Goal: Task Accomplishment & Management: Manage account settings

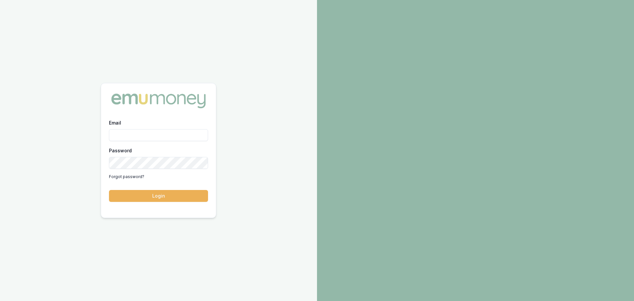
click at [142, 132] on input "Email" at bounding box center [158, 135] width 99 height 12
type input "brad.hearns@emumoney.com.au"
click at [109, 190] on button "Login" at bounding box center [158, 196] width 99 height 12
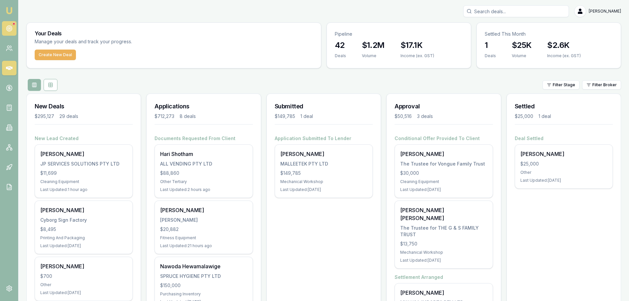
click at [9, 29] on icon at bounding box center [9, 28] width 7 height 7
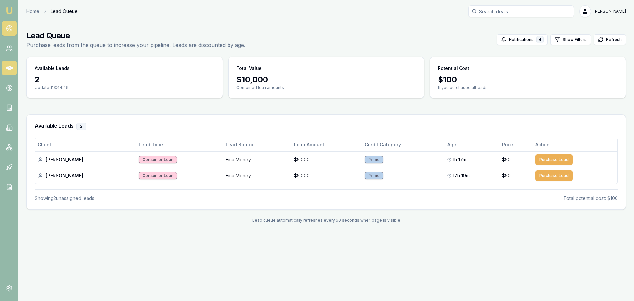
click at [9, 67] on icon at bounding box center [9, 68] width 7 height 4
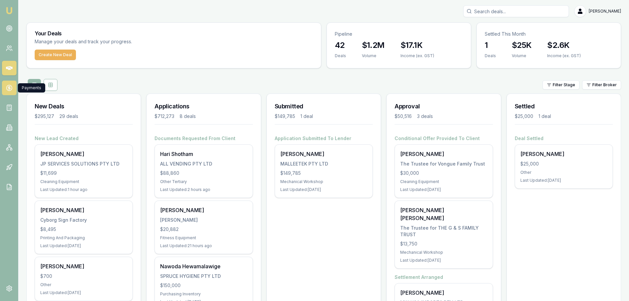
click at [9, 89] on icon at bounding box center [9, 87] width 0 height 3
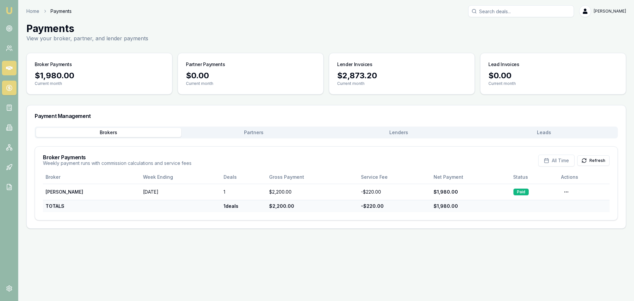
click at [8, 70] on icon at bounding box center [9, 68] width 7 height 7
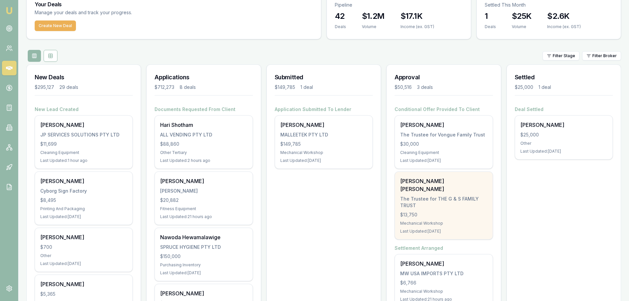
scroll to position [132, 0]
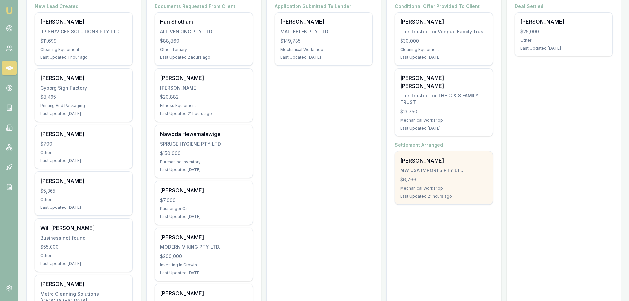
click at [433, 176] on div "$6,766" at bounding box center [443, 179] width 87 height 7
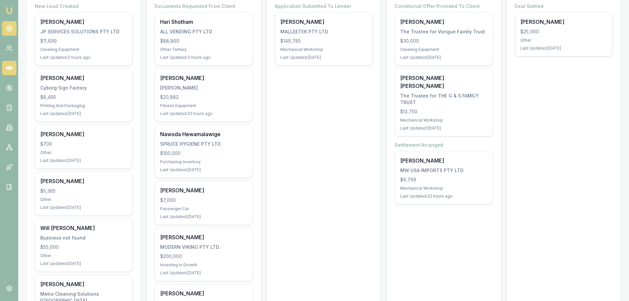
click at [12, 26] on icon at bounding box center [9, 28] width 7 height 7
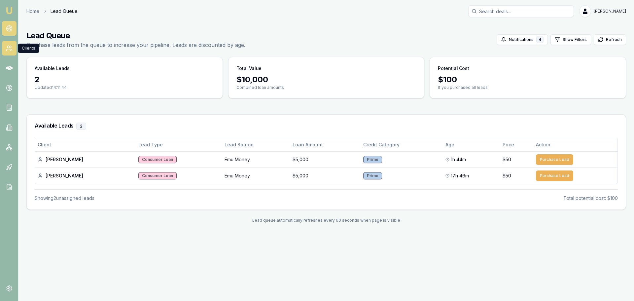
click at [10, 48] on icon at bounding box center [9, 48] width 7 height 7
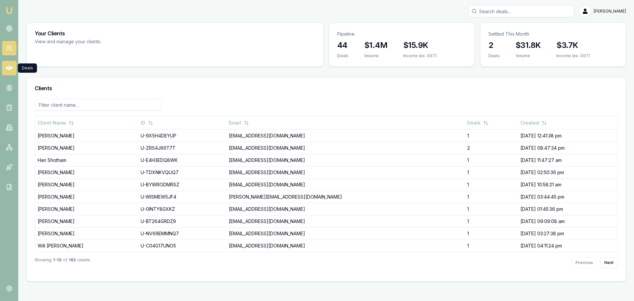
click at [9, 69] on icon at bounding box center [9, 68] width 7 height 4
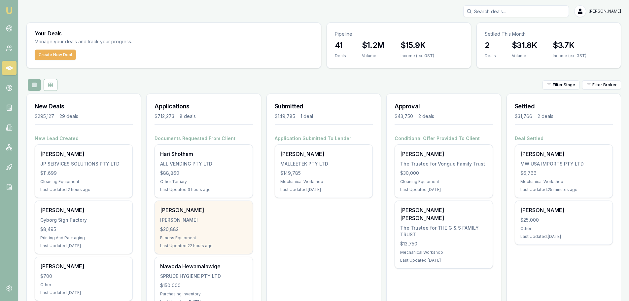
click at [181, 222] on div "KRUGER, STEVEN JAMES" at bounding box center [203, 220] width 87 height 7
click at [198, 224] on div "Steven Kruger KRUGER, STEVEN JAMES $20,882 Fitness Equipment Last Updated: 23 h…" at bounding box center [203, 227] width 97 height 53
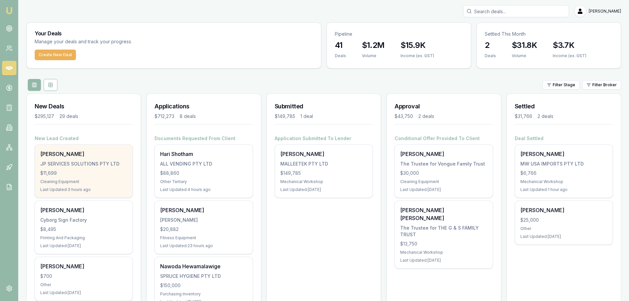
click at [77, 156] on div "Javier-Denzel Najm" at bounding box center [83, 154] width 87 height 8
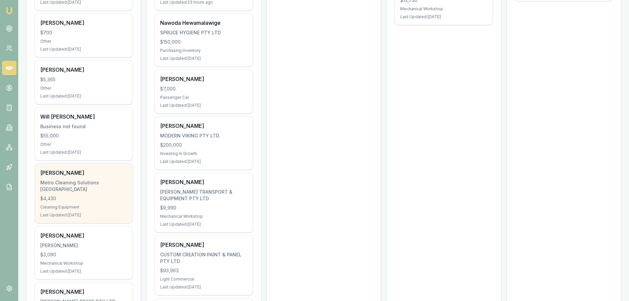
scroll to position [264, 0]
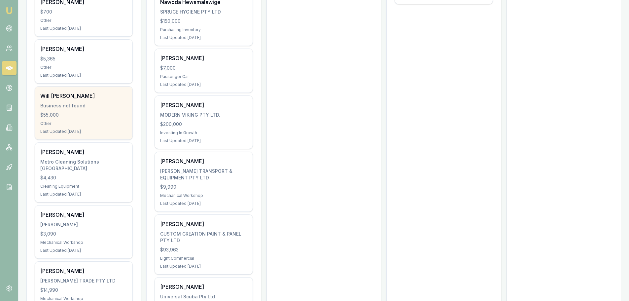
click at [86, 120] on div "Will Hooke Business not found $55,000 Other Last Updated: 18 days ago" at bounding box center [83, 112] width 97 height 53
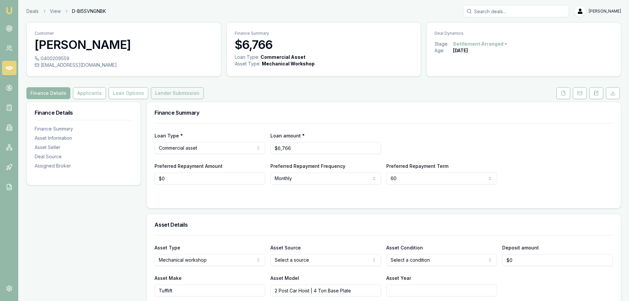
click at [179, 97] on button "Lender Submission" at bounding box center [177, 93] width 53 height 12
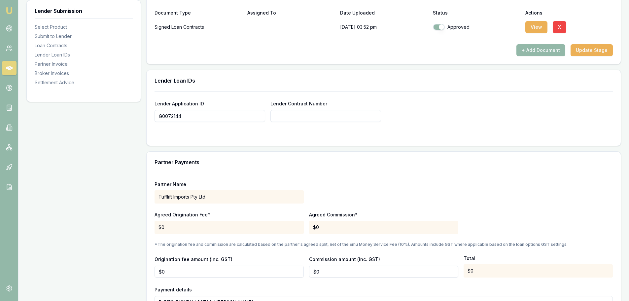
scroll to position [437, 0]
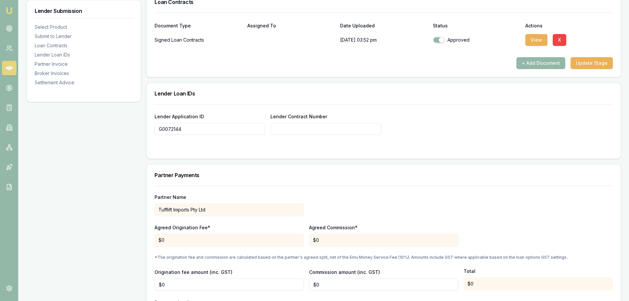
click at [310, 133] on input "Lender Contract Number" at bounding box center [325, 129] width 111 height 12
paste input "C2BRO39143"
type input "C2BRO39143"
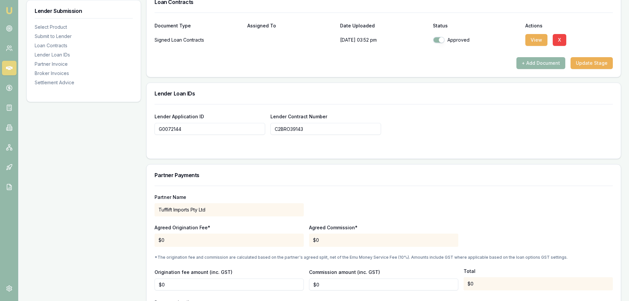
click at [377, 149] on div at bounding box center [384, 147] width 458 height 5
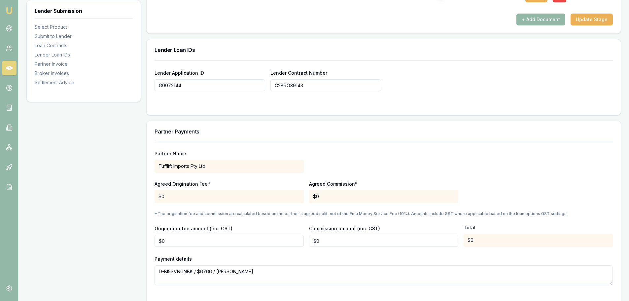
scroll to position [636, 0]
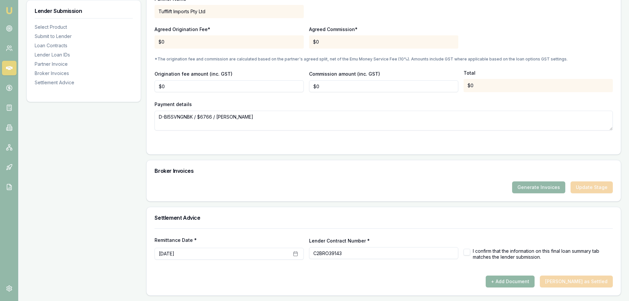
click at [527, 282] on button "+ Add Document" at bounding box center [510, 281] width 49 height 12
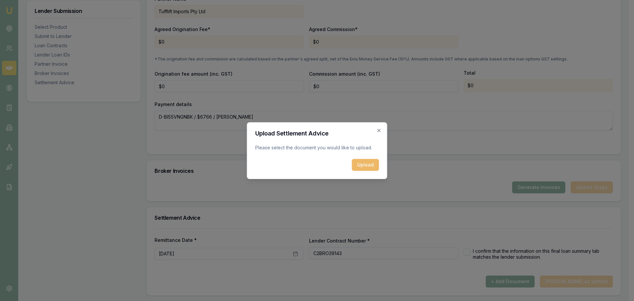
click at [361, 164] on button "Upload" at bounding box center [365, 165] width 27 height 12
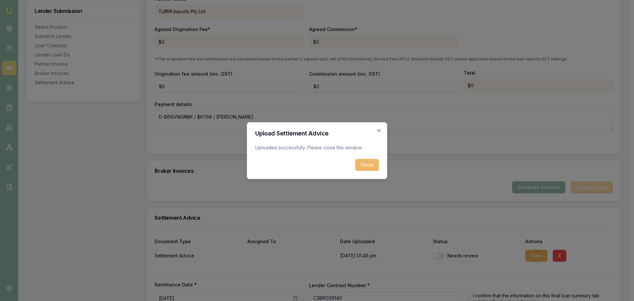
click at [365, 162] on button "Close" at bounding box center [367, 165] width 24 height 12
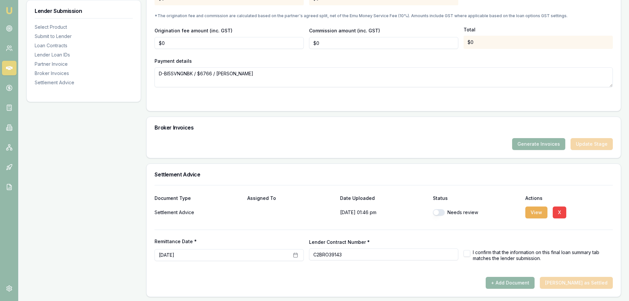
scroll to position [680, 0]
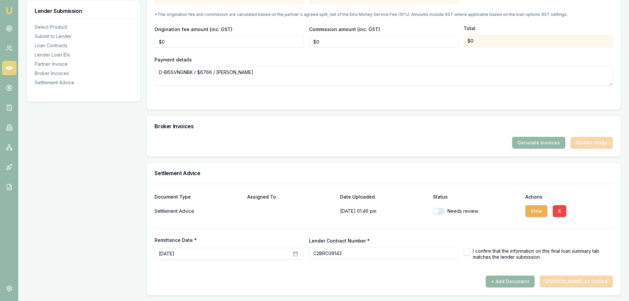
click at [440, 210] on button "button" at bounding box center [439, 211] width 12 height 7
checkbox input "true"
click at [194, 256] on button "August 29th, 2025" at bounding box center [229, 254] width 149 height 12
click at [187, 199] on button "9" at bounding box center [185, 197] width 11 height 11
click at [469, 274] on div at bounding box center [384, 272] width 458 height 5
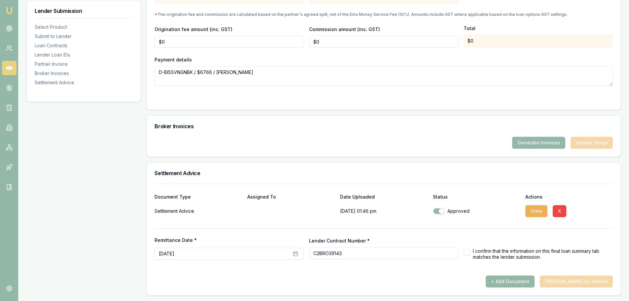
click at [467, 249] on button "button" at bounding box center [467, 252] width 7 height 7
checkbox input "true"
click at [577, 282] on button "Mark Deal as Settled" at bounding box center [576, 281] width 73 height 12
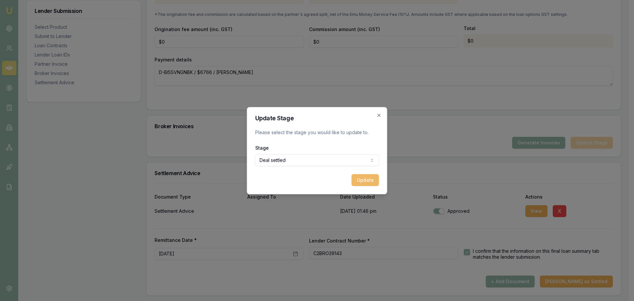
click at [360, 180] on button "Update" at bounding box center [365, 180] width 27 height 12
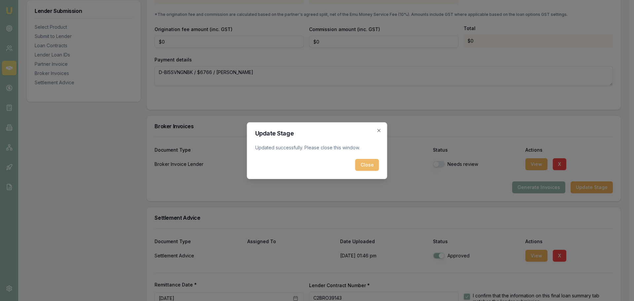
click at [360, 165] on button "Close" at bounding box center [367, 165] width 24 height 12
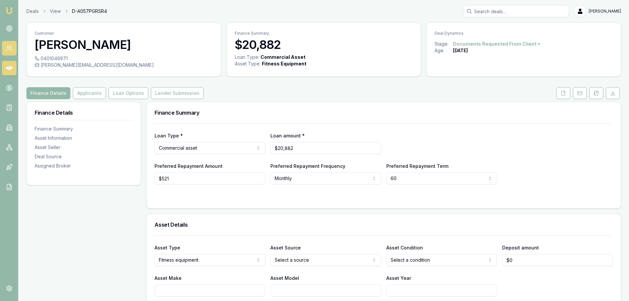
click at [12, 49] on icon at bounding box center [9, 48] width 7 height 7
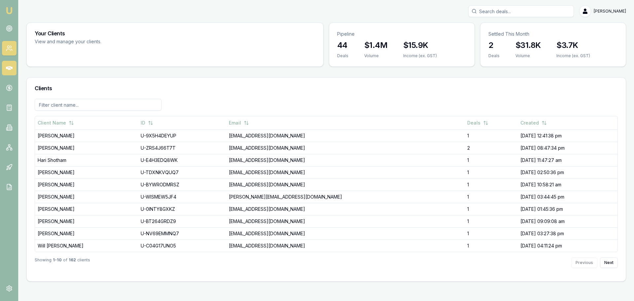
click at [5, 69] on link at bounding box center [9, 68] width 15 height 15
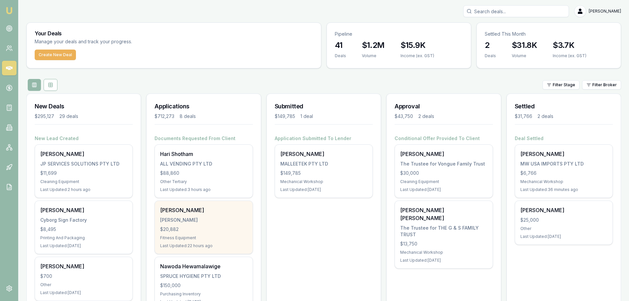
click at [172, 222] on div "[PERSON_NAME]" at bounding box center [203, 220] width 87 height 7
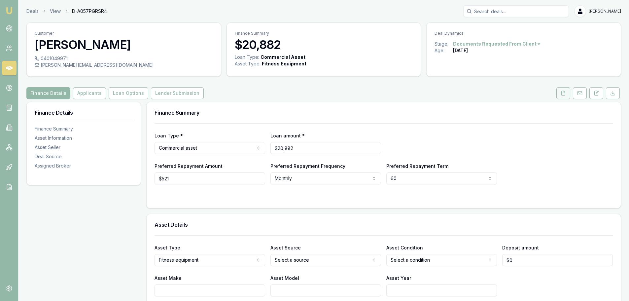
click at [567, 95] on button at bounding box center [563, 93] width 14 height 12
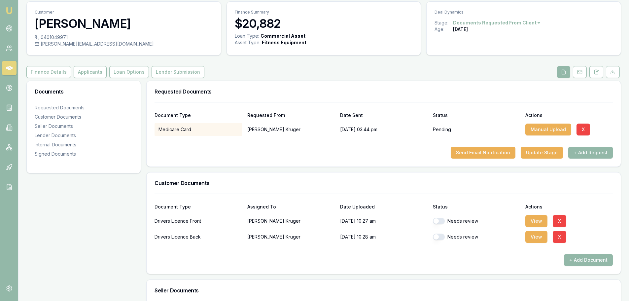
scroll to position [33, 0]
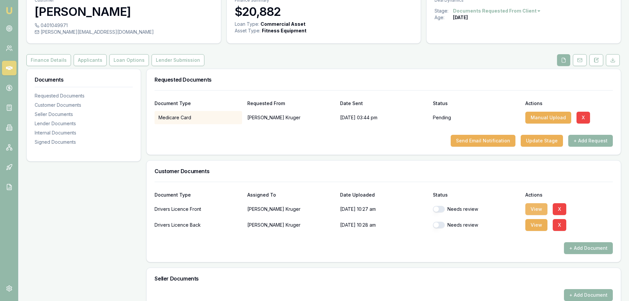
click at [536, 209] on button "View" at bounding box center [536, 209] width 22 height 12
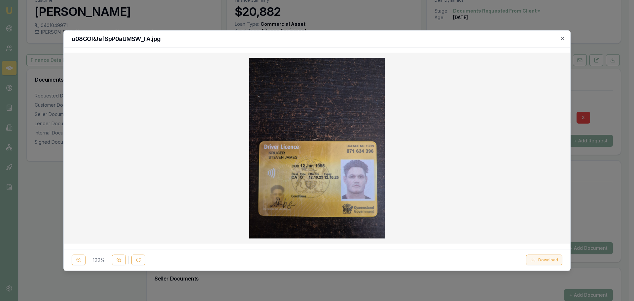
click at [559, 262] on button "Download" at bounding box center [544, 260] width 36 height 11
click at [592, 205] on div at bounding box center [317, 150] width 634 height 301
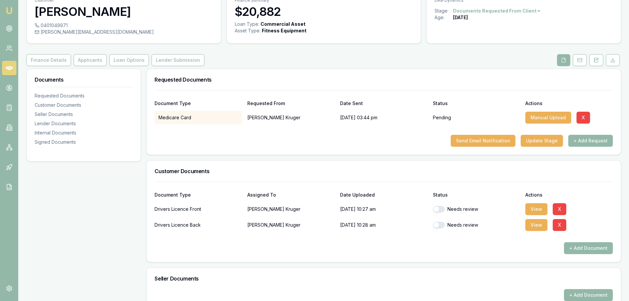
click at [441, 210] on button "button" at bounding box center [439, 209] width 12 height 7
checkbox input "true"
click at [533, 224] on button "View" at bounding box center [536, 225] width 22 height 12
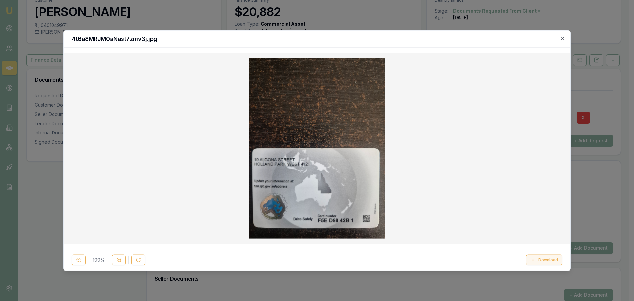
click at [541, 261] on button "Download" at bounding box center [544, 260] width 36 height 11
click at [562, 38] on icon "button" at bounding box center [562, 38] width 5 height 5
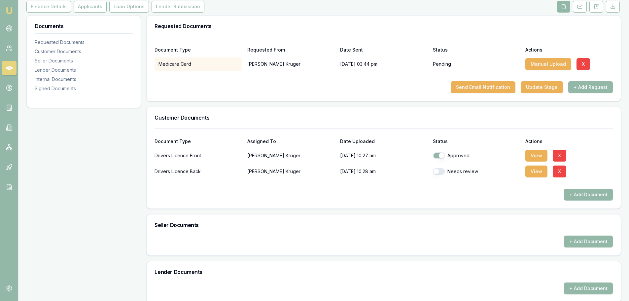
scroll to position [232, 0]
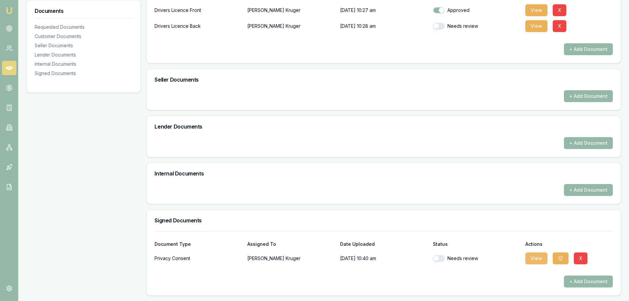
click at [539, 261] on button "View" at bounding box center [536, 258] width 22 height 12
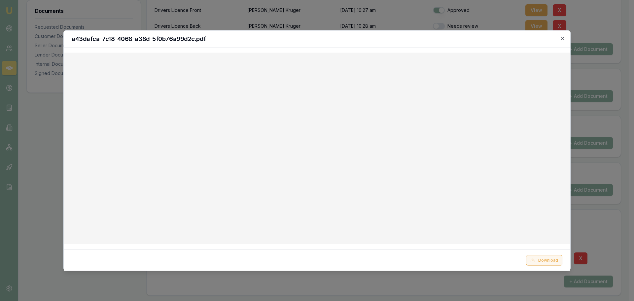
click at [544, 259] on button "Download" at bounding box center [544, 260] width 36 height 11
click at [610, 226] on div at bounding box center [317, 150] width 634 height 301
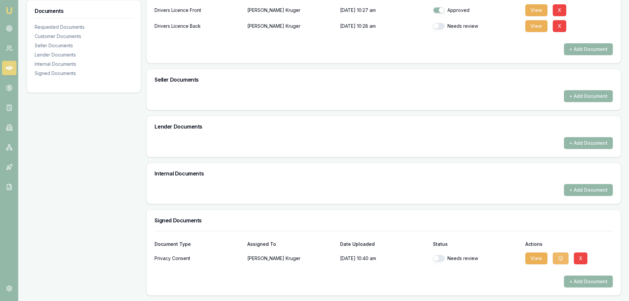
click at [561, 257] on icon "button" at bounding box center [561, 258] width 4 height 4
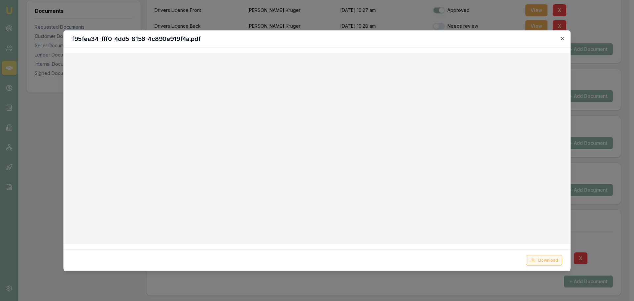
click at [542, 260] on button "Download" at bounding box center [544, 260] width 36 height 11
click at [589, 224] on div at bounding box center [317, 150] width 634 height 301
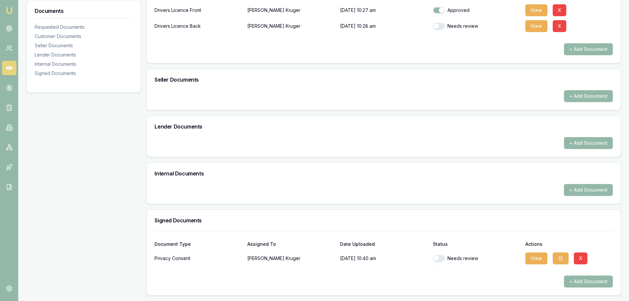
click at [443, 260] on button "button" at bounding box center [439, 258] width 12 height 7
checkbox input "true"
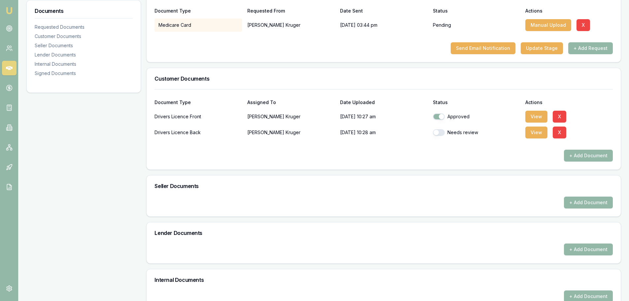
scroll to position [67, 0]
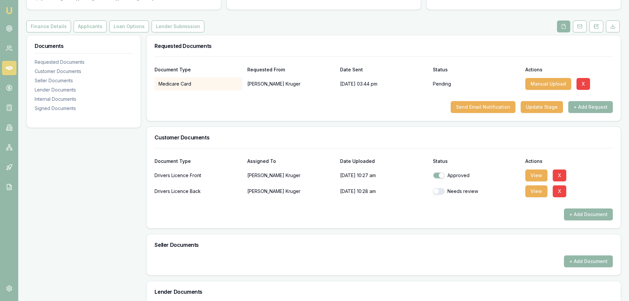
click at [440, 192] on button "button" at bounding box center [439, 191] width 12 height 7
checkbox input "true"
click at [258, 122] on div "Requested Documents Document Type Requested From Date Sent Status Actions Medic…" at bounding box center [383, 248] width 475 height 426
click at [81, 29] on button "Applicants" at bounding box center [90, 26] width 33 height 12
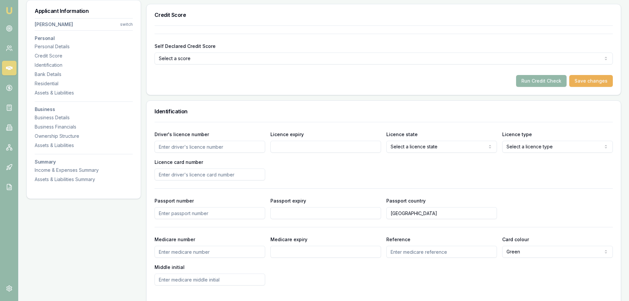
scroll to position [264, 0]
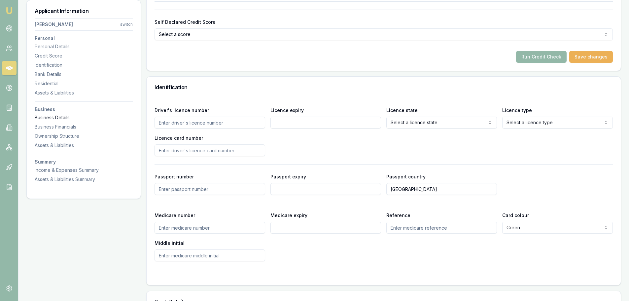
click at [46, 117] on div "Business Details" at bounding box center [84, 117] width 98 height 7
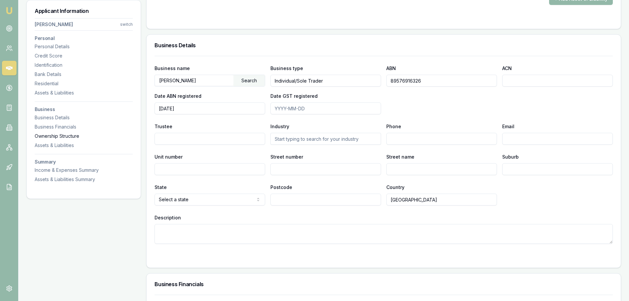
scroll to position [797, 0]
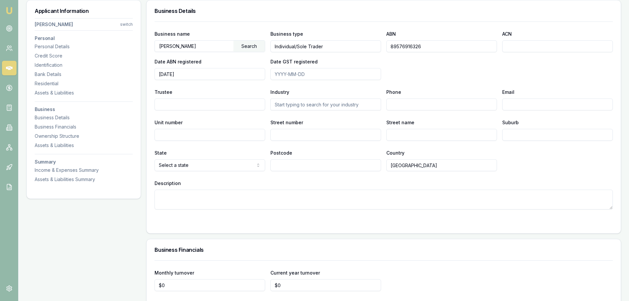
drag, startPoint x: 427, startPoint y: 47, endPoint x: 377, endPoint y: 52, distance: 50.4
click at [377, 52] on div "Business name KRUGER, STEVEN JAMES Search Business type Individual/Sole Trader …" at bounding box center [384, 55] width 458 height 50
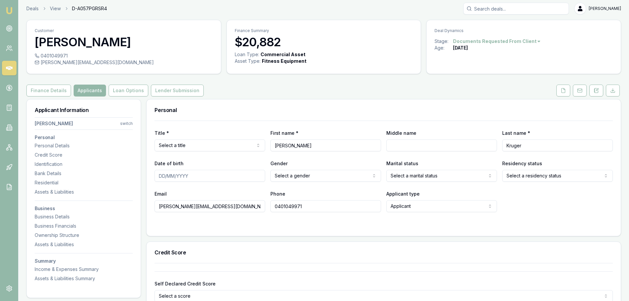
scroll to position [0, 0]
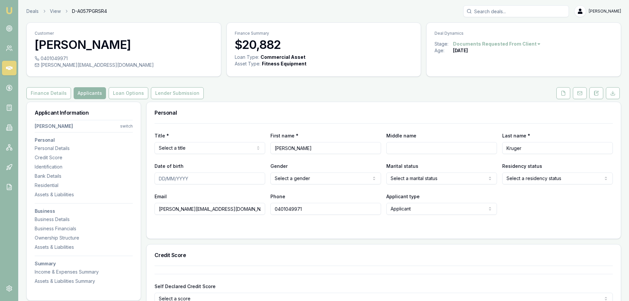
drag, startPoint x: 221, startPoint y: 210, endPoint x: 148, endPoint y: 210, distance: 73.0
click at [148, 210] on div "Title * Select a title Mr Mrs Miss Ms Dr Prof First name * Steven Middle name L…" at bounding box center [384, 180] width 474 height 115
drag, startPoint x: 311, startPoint y: 208, endPoint x: 264, endPoint y: 208, distance: 46.6
click at [264, 208] on div "Email steve.kfit@outlook.com Phone 0401049971 Applicant type Applicant Applican…" at bounding box center [384, 203] width 458 height 22
click at [268, 237] on div "Title * Select a title Mr Mrs Miss Ms Dr Prof First name * Steven Middle name L…" at bounding box center [384, 180] width 474 height 115
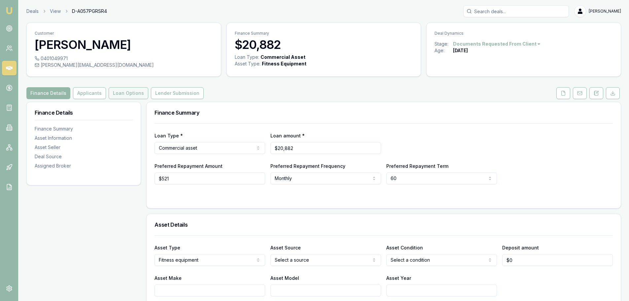
click at [123, 91] on button "Loan Options" at bounding box center [129, 93] width 40 height 12
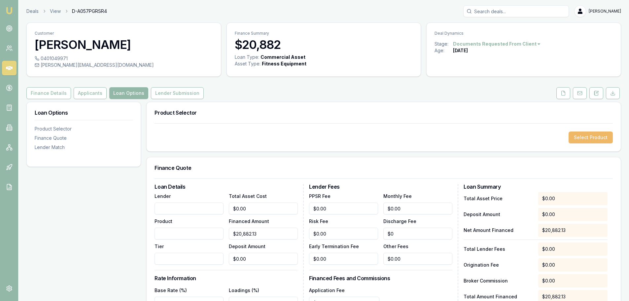
click at [594, 135] on button "Select Product" at bounding box center [591, 137] width 44 height 12
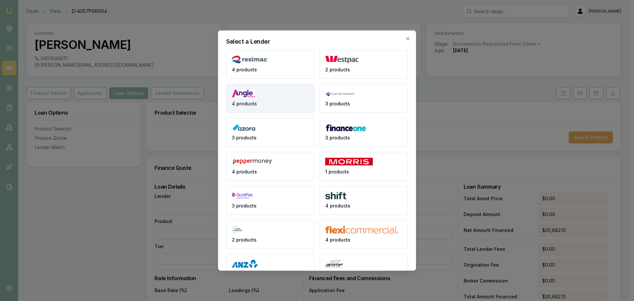
click at [247, 98] on button "4 products" at bounding box center [270, 98] width 88 height 29
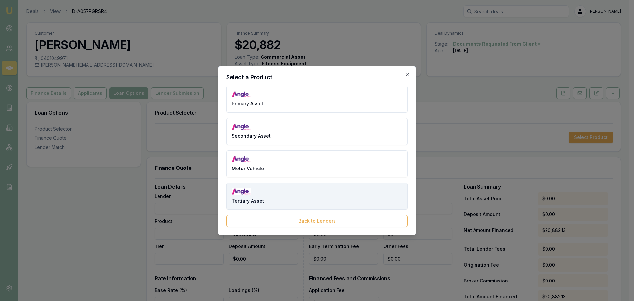
click at [251, 199] on span "Tertiary Asset" at bounding box center [248, 200] width 32 height 7
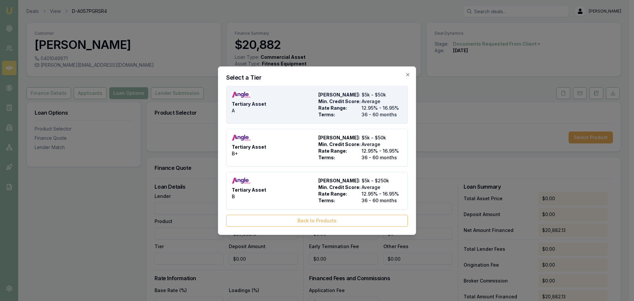
click at [260, 103] on span "Tertiary Asset" at bounding box center [249, 104] width 34 height 7
type input "Angle Finance"
type input "Tertiary Asset"
type input "A"
type input "12.95"
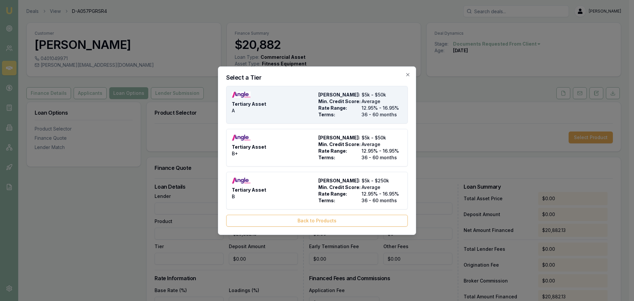
type input "36"
type input "$4.95"
type input "$540.00"
type input "1400"
type input "8"
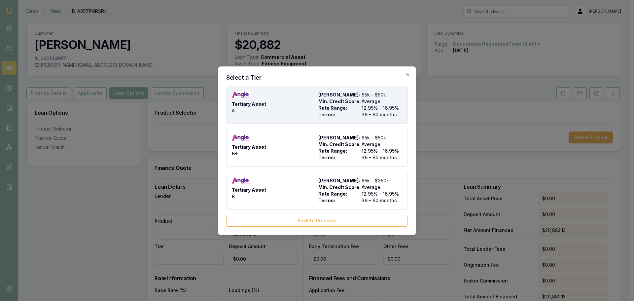
type input "$1,670.57"
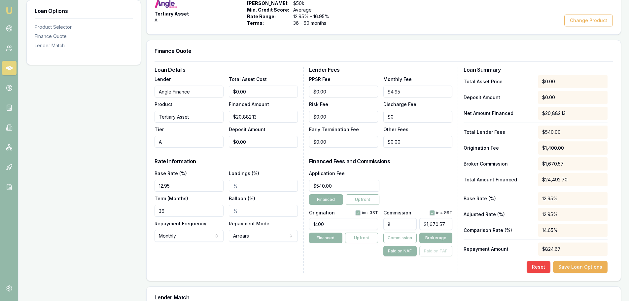
scroll to position [132, 0]
drag, startPoint x: 174, startPoint y: 188, endPoint x: 157, endPoint y: 188, distance: 16.8
click at [157, 188] on input "12.95" at bounding box center [189, 185] width 69 height 12
type input "11.95%"
drag, startPoint x: 169, startPoint y: 213, endPoint x: 147, endPoint y: 210, distance: 21.9
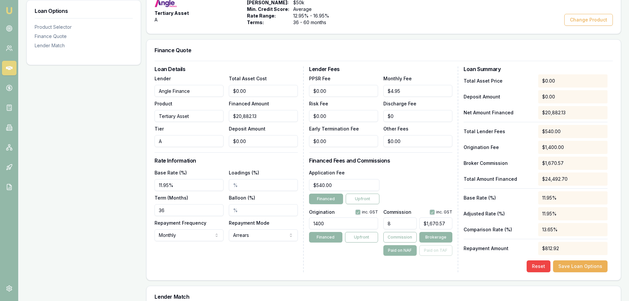
click at [146, 211] on div "Finance Quote Loan Details Lender Angle Finance Product Tertiary Asset Tier A T…" at bounding box center [383, 159] width 475 height 241
type input "60"
select select "ADVANCE"
drag, startPoint x: 332, startPoint y: 187, endPoint x: 301, endPoint y: 187, distance: 31.0
click at [301, 187] on div "Loan Details Lender Angle Finance Product Tertiary Asset Tier A Total Asset Cos…" at bounding box center [384, 169] width 458 height 206
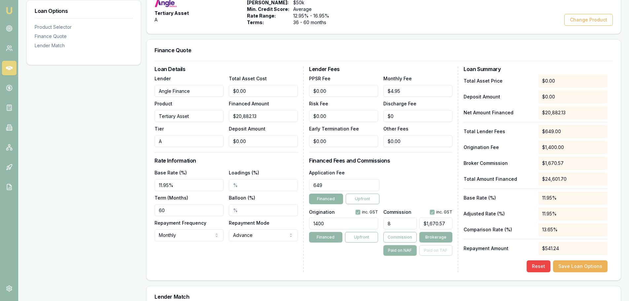
type input "$649.00"
click at [317, 194] on button "Financed" at bounding box center [326, 198] width 34 height 11
drag, startPoint x: 330, startPoint y: 224, endPoint x: 296, endPoint y: 225, distance: 34.3
click at [296, 225] on div "Loan Details Lender Angle Finance Product Tertiary Asset Tier A Total Asset Cos…" at bounding box center [384, 169] width 458 height 206
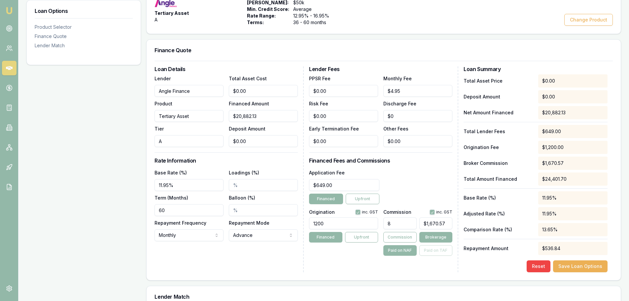
type input "1200.00"
type input "1670"
click at [446, 225] on input "1670" at bounding box center [435, 223] width 33 height 12
drag, startPoint x: 447, startPoint y: 224, endPoint x: 403, endPoint y: 225, distance: 44.6
click at [403, 225] on div "8 1670" at bounding box center [417, 222] width 69 height 15
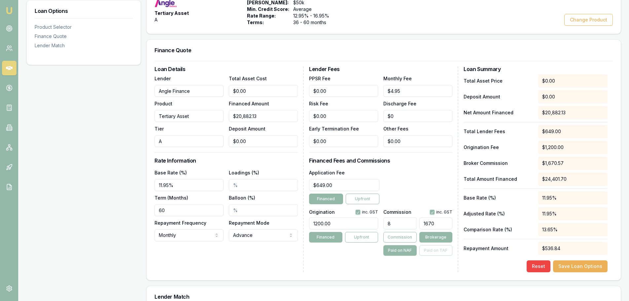
type input "0.043099051677199594"
type input "9"
type input "0.4549344343704401"
type input "95"
type input "4.549344343704401"
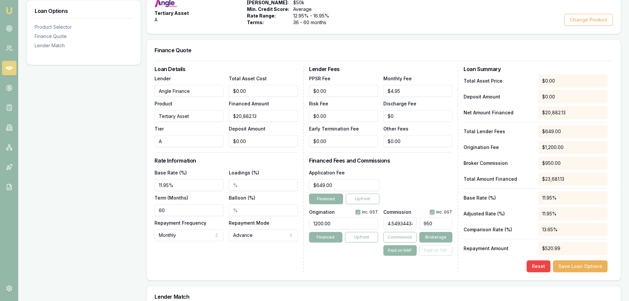
type input "$950.00"
click at [421, 272] on div "Loan Details Lender Angle Finance Product Tertiary Asset Tier A Total Asset Cos…" at bounding box center [384, 170] width 474 height 219
click at [587, 265] on button "Save Loan Options" at bounding box center [580, 266] width 54 height 12
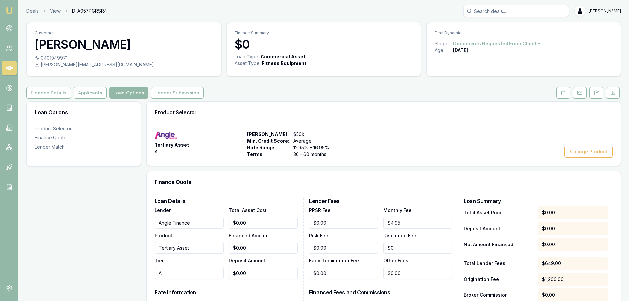
scroll to position [0, 0]
click at [152, 99] on div "Customer Steven Kruger 0401049971 steve.kfit@outlook.com Finance Summary $0 Loa…" at bounding box center [323, 243] width 595 height 443
click at [155, 95] on button "Lender Submission" at bounding box center [177, 93] width 53 height 12
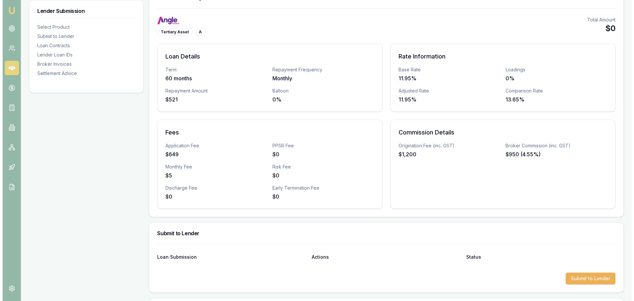
scroll to position [165, 0]
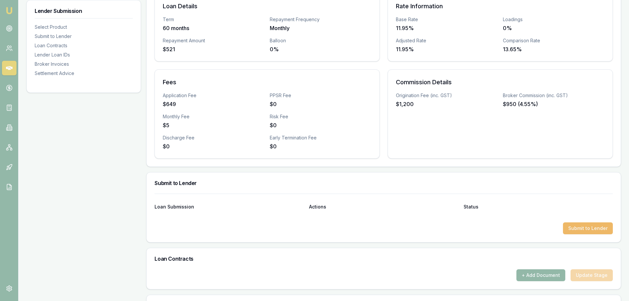
click at [592, 226] on button "Submit to Lender" at bounding box center [588, 228] width 50 height 12
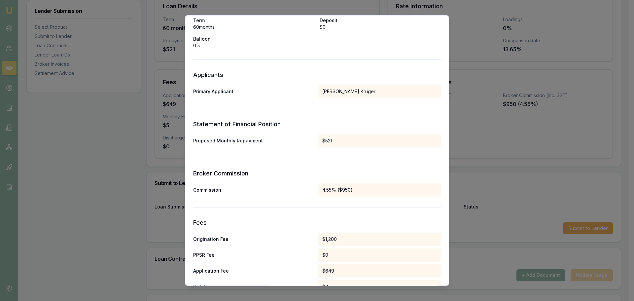
scroll to position [132, 0]
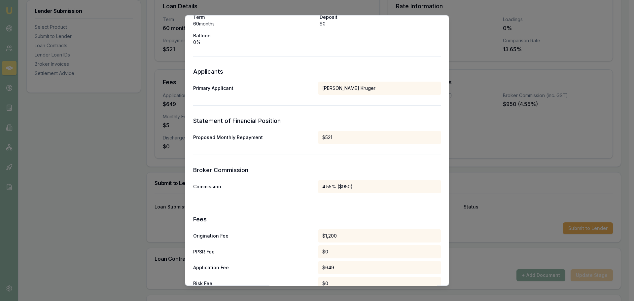
click at [354, 185] on div "4.55% ($950)" at bounding box center [379, 186] width 122 height 13
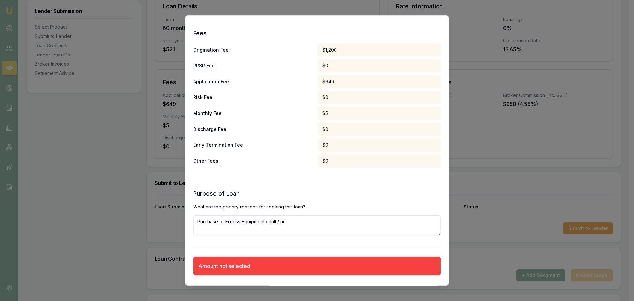
scroll to position [338, 0]
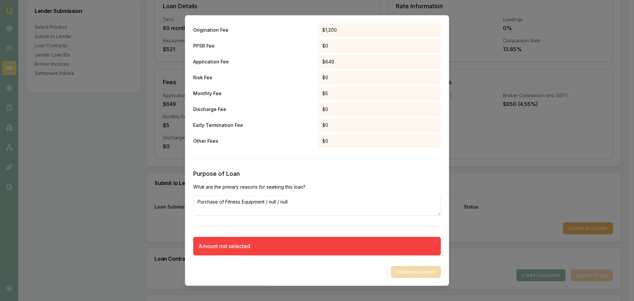
click at [219, 244] on div "Amount not selected" at bounding box center [224, 246] width 52 height 8
click at [407, 275] on div "Submit to Lender" at bounding box center [317, 272] width 248 height 12
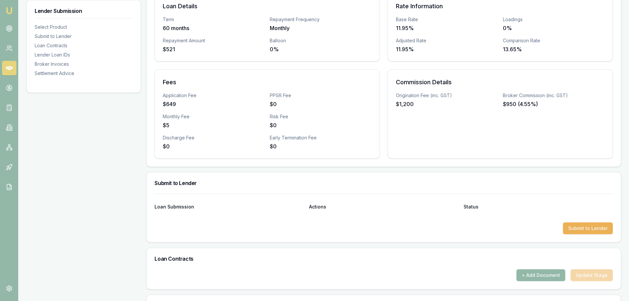
scroll to position [33, 0]
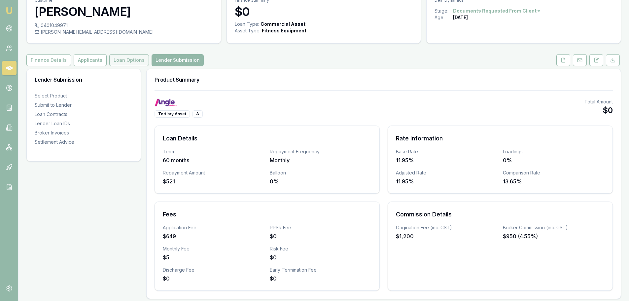
click at [119, 59] on button "Loan Options" at bounding box center [129, 60] width 40 height 12
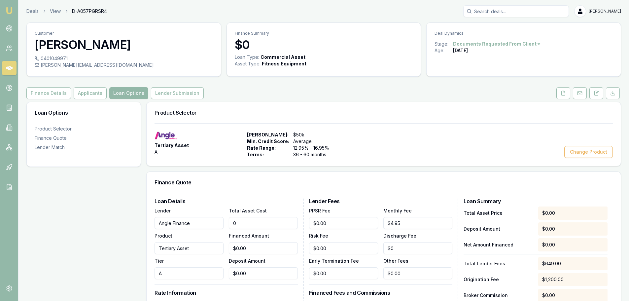
drag, startPoint x: 252, startPoint y: 224, endPoint x: 226, endPoint y: 221, distance: 25.6
click at [226, 221] on div "Lender Angle Finance Product Tertiary Asset Tier A Total Asset Cost 0 Financed …" at bounding box center [226, 242] width 143 height 73
drag, startPoint x: 259, startPoint y: 225, endPoint x: 215, endPoint y: 223, distance: 44.9
click at [215, 223] on div "Lender Angle Finance Product Tertiary Asset Tier A Total Asset Cost 0 Financed …" at bounding box center [226, 242] width 143 height 73
type input "2"
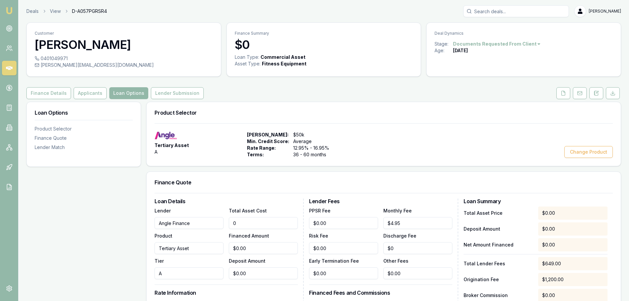
type input "$2.00"
type input "$0.09"
type input "20"
type input "$20.00"
type input "$0.91"
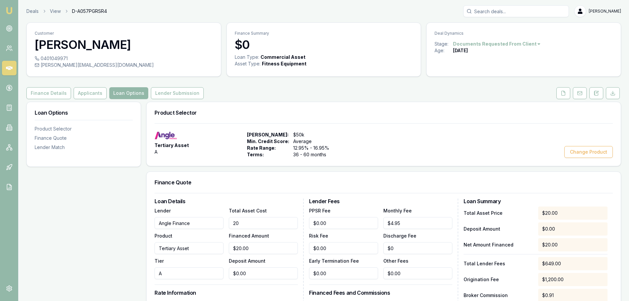
type input "208"
type input "$208.00"
type input "$9.46"
type input "2088"
type input "$2,088.00"
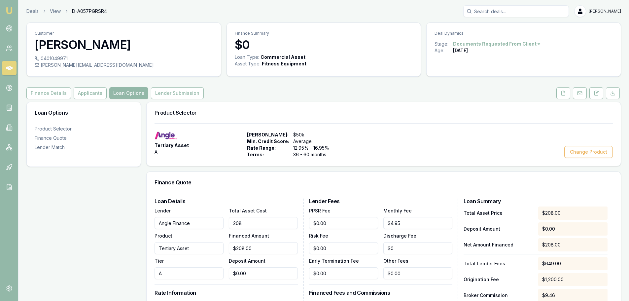
type input "$94.99"
type input "20882"
type input "$20,882.00"
type input "$949.99"
type input "20882.1"
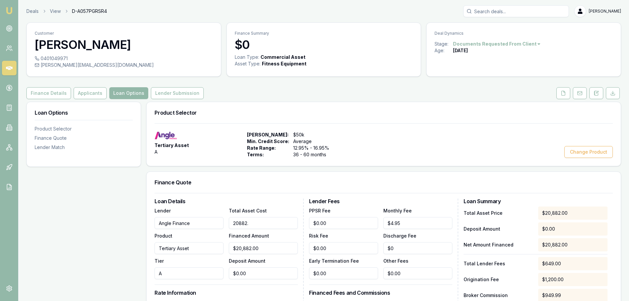
type input "$20,882.10"
type input "$950.00"
type input "20882.13"
type input "$20,882.13"
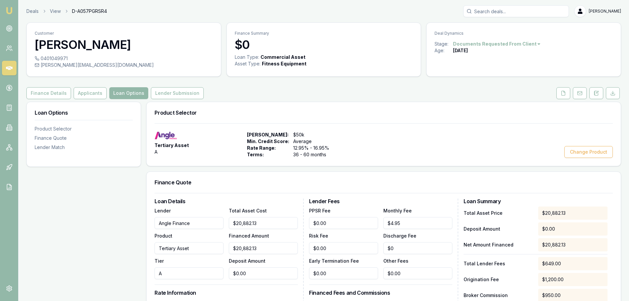
click at [236, 196] on form "Loan Details Lender Angle Finance Product Tertiary Asset Tier A Total Asset Cos…" at bounding box center [384, 298] width 458 height 211
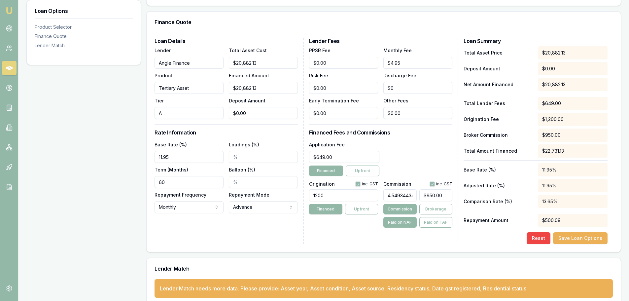
scroll to position [165, 0]
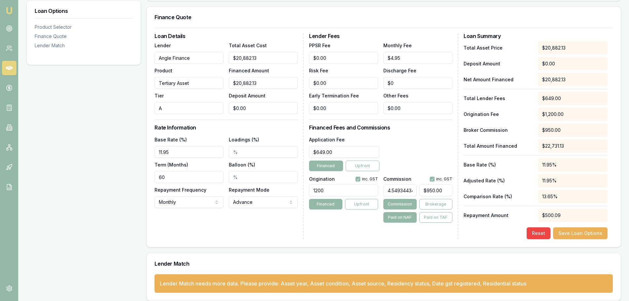
click at [194, 138] on div "Base Rate (%) 11.95" at bounding box center [189, 146] width 69 height 22
click at [262, 109] on input "0" at bounding box center [263, 108] width 69 height 12
type input "$0.00"
click at [262, 131] on div "Loan Details Lender Angle Finance Product Tertiary Asset Tier A Total Asset Cos…" at bounding box center [229, 136] width 149 height 206
click at [433, 204] on button "Brokerage" at bounding box center [435, 204] width 33 height 11
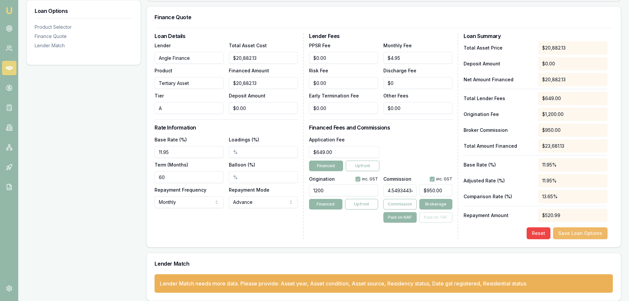
click at [574, 232] on button "Save Loan Options" at bounding box center [580, 233] width 54 height 12
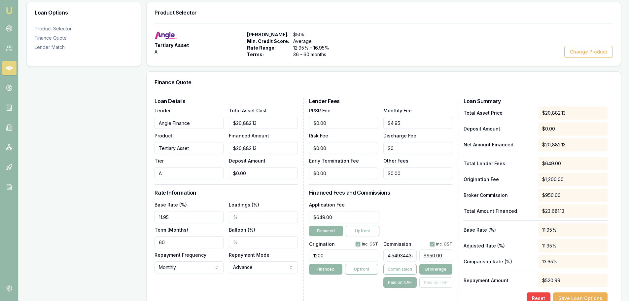
scroll to position [0, 0]
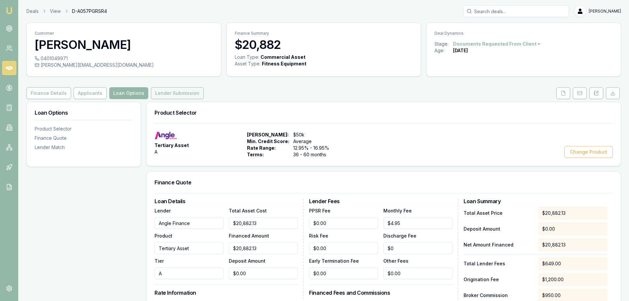
click at [176, 94] on button "Lender Submission" at bounding box center [177, 93] width 53 height 12
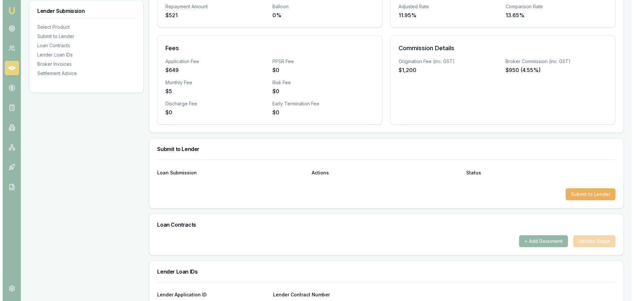
scroll to position [183, 0]
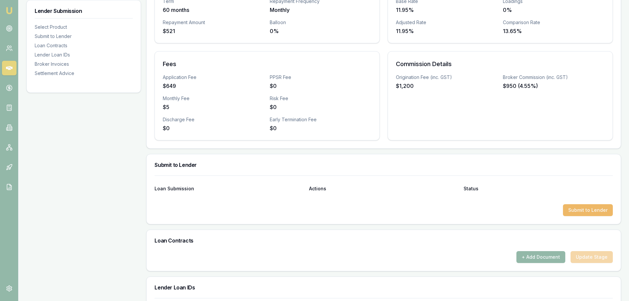
click at [594, 212] on button "Submit to Lender" at bounding box center [588, 210] width 50 height 12
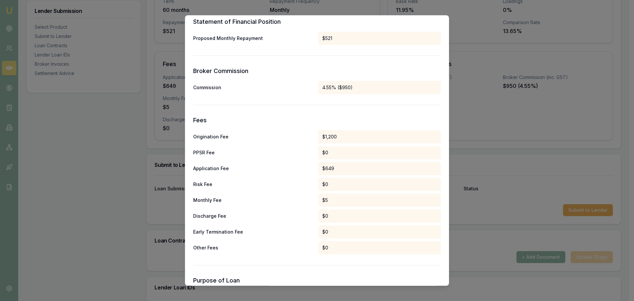
scroll to position [309, 0]
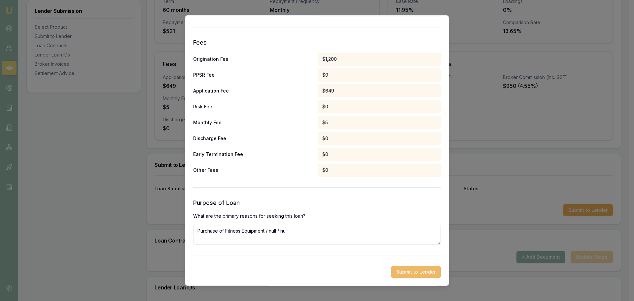
click at [417, 275] on button "Submit to Lender" at bounding box center [416, 272] width 50 height 12
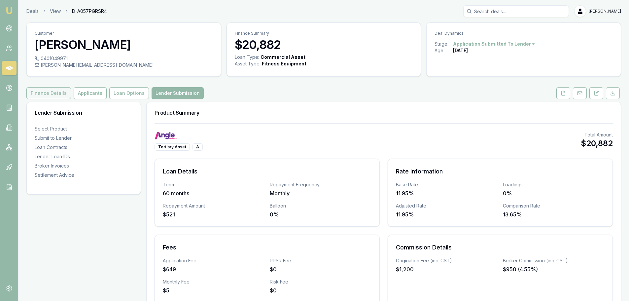
click at [43, 94] on button "Finance Details" at bounding box center [48, 93] width 45 height 12
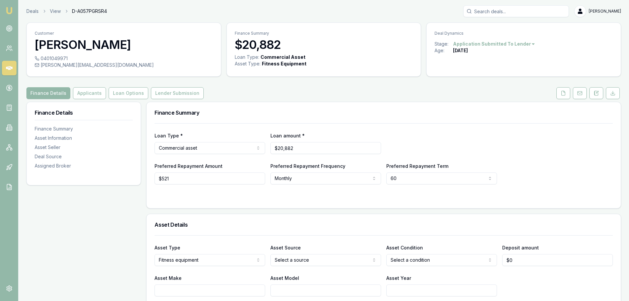
click at [254, 87] on div "Finance Details Applicants Loan Options Lender Submission" at bounding box center [323, 93] width 595 height 12
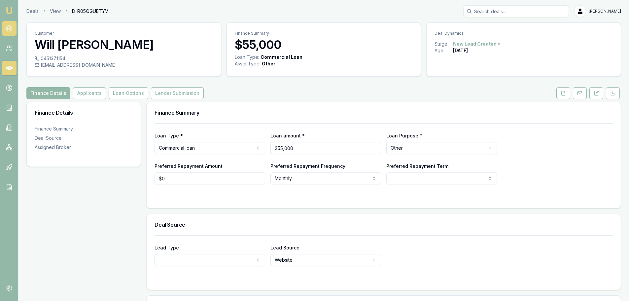
click at [13, 29] on link at bounding box center [9, 28] width 15 height 15
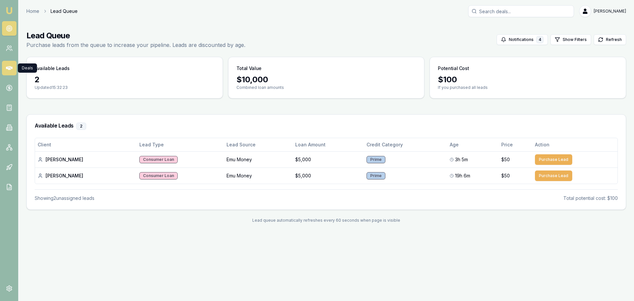
click at [15, 64] on link at bounding box center [9, 68] width 15 height 15
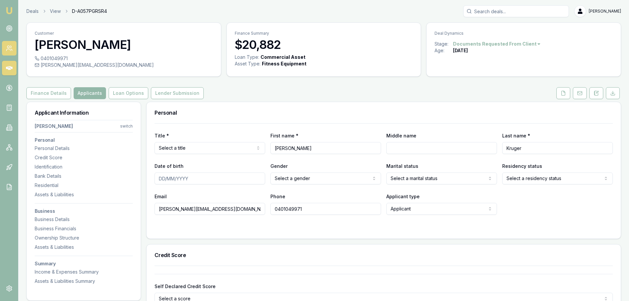
click at [11, 49] on icon at bounding box center [11, 50] width 1 height 2
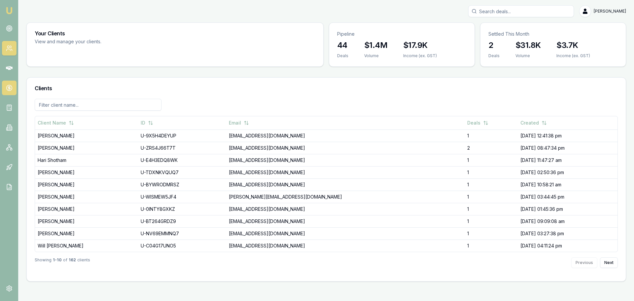
click at [8, 88] on icon at bounding box center [9, 88] width 7 height 7
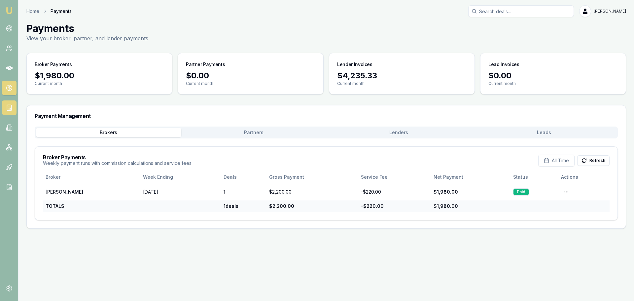
click at [11, 108] on rect at bounding box center [9, 108] width 4 height 6
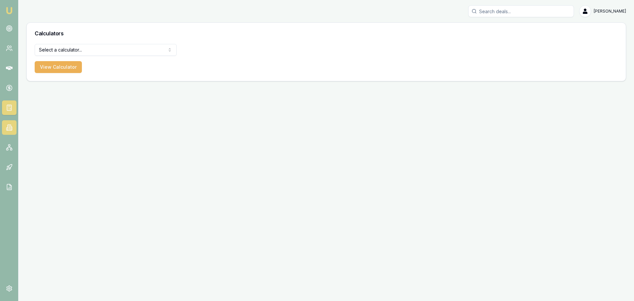
click at [13, 132] on link at bounding box center [9, 127] width 15 height 15
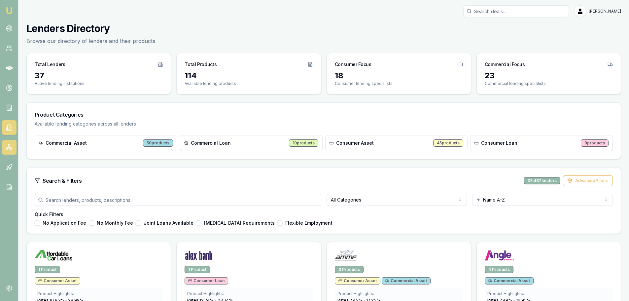
click at [8, 145] on icon at bounding box center [9, 147] width 7 height 7
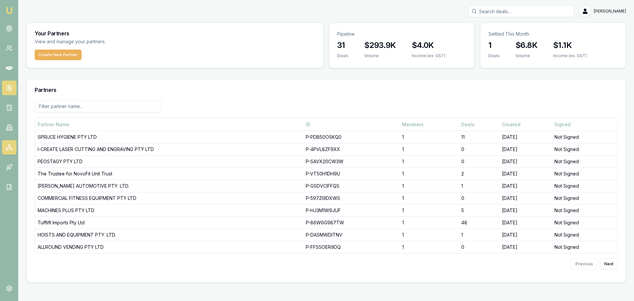
click at [7, 83] on link at bounding box center [9, 88] width 15 height 15
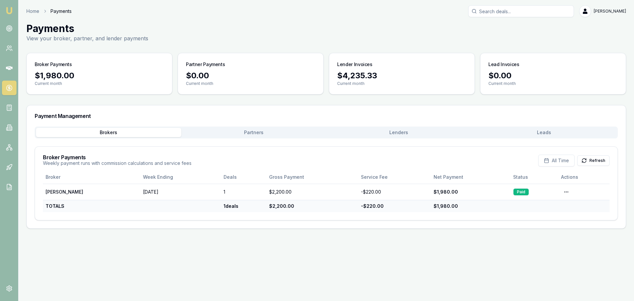
click at [254, 135] on button "Partners" at bounding box center [253, 132] width 145 height 9
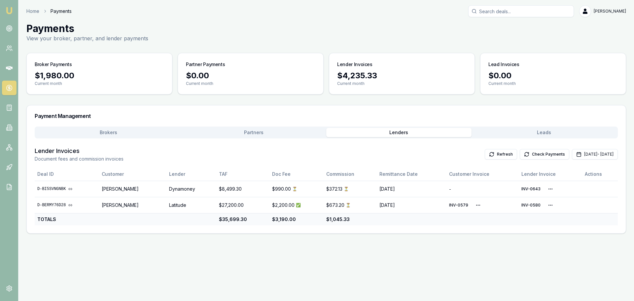
click at [398, 136] on button "Lenders" at bounding box center [398, 132] width 145 height 9
click at [245, 133] on button "Partners" at bounding box center [253, 132] width 145 height 9
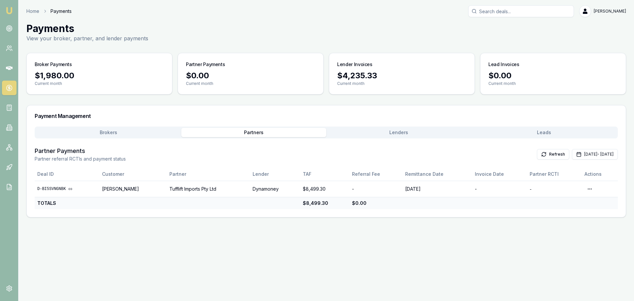
click at [396, 135] on button "Lenders" at bounding box center [398, 132] width 145 height 9
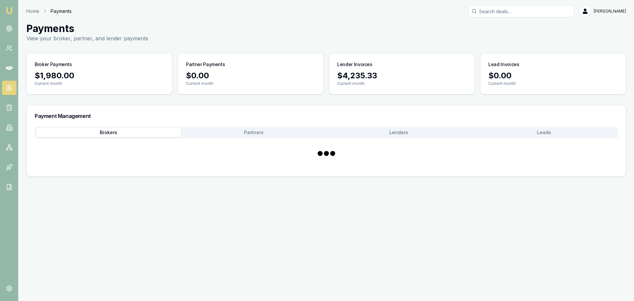
click at [105, 132] on button "Brokers" at bounding box center [108, 132] width 145 height 9
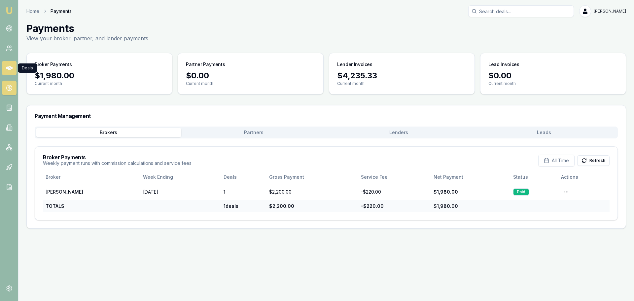
click at [8, 71] on link at bounding box center [9, 68] width 15 height 15
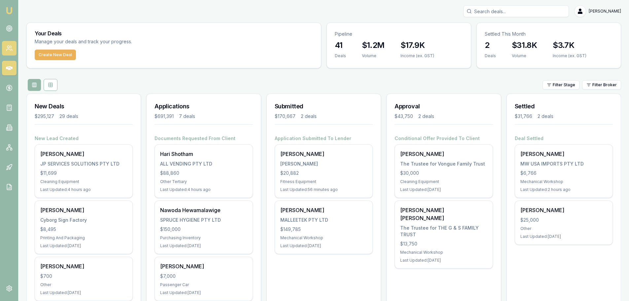
click at [6, 45] on link at bounding box center [9, 48] width 15 height 15
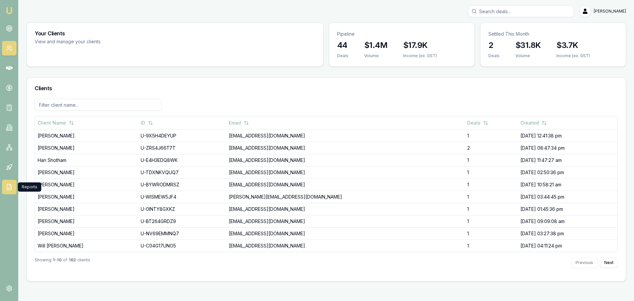
click at [10, 187] on icon at bounding box center [9, 187] width 7 height 7
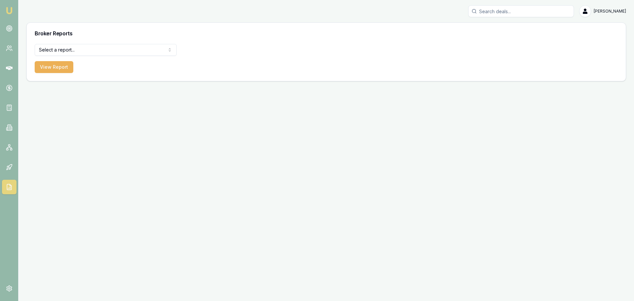
click at [96, 56] on form "Select a report... Equifax Paid Leads Settled Deals Partner Deals Client Contac…" at bounding box center [106, 58] width 142 height 29
click at [96, 54] on html "Emu Broker Brad Hearns Toggle Menu Broker Reports Select a report... Equifax Pa…" at bounding box center [317, 150] width 634 height 301
click at [48, 69] on button "View Report" at bounding box center [54, 67] width 39 height 12
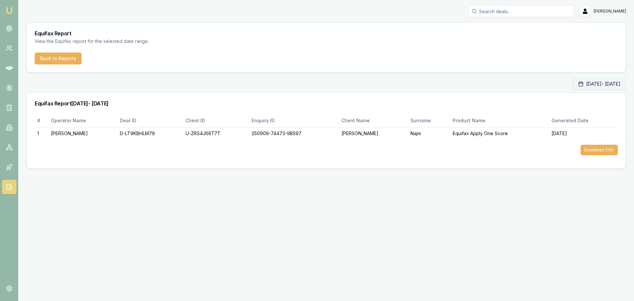
click at [582, 85] on button "Sep 01, 2025 - Sep 30, 2025" at bounding box center [598, 84] width 53 height 12
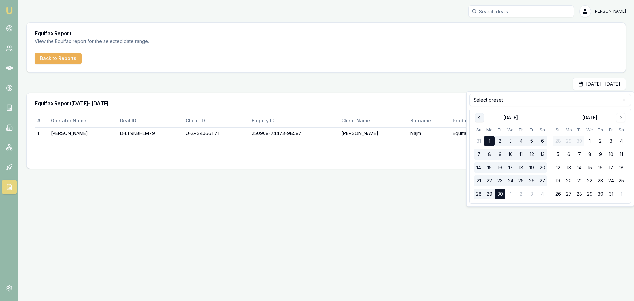
click at [476, 118] on button "Go to previous month" at bounding box center [479, 117] width 9 height 9
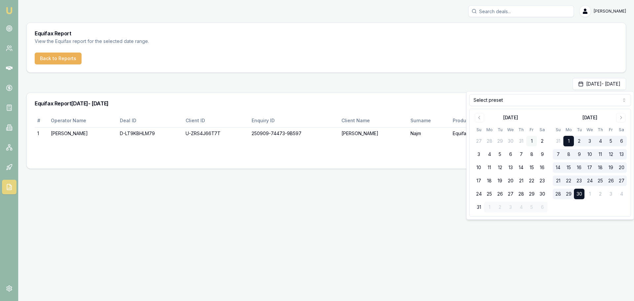
click at [530, 141] on button "1" at bounding box center [531, 141] width 11 height 11
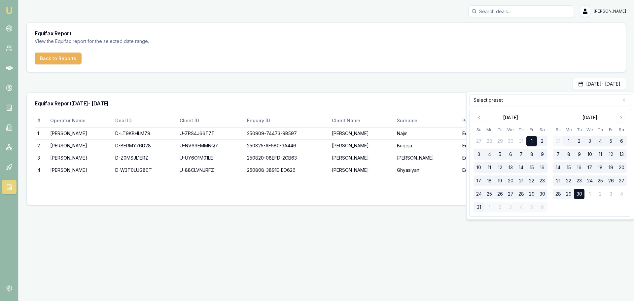
click at [478, 208] on button "31" at bounding box center [478, 207] width 11 height 11
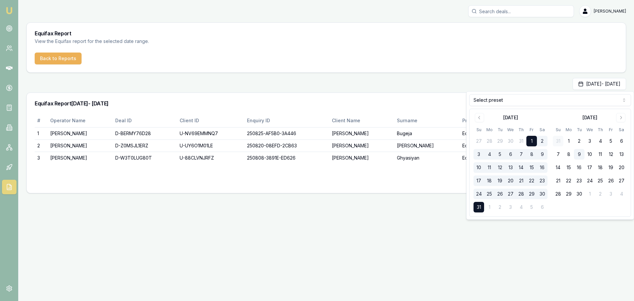
click at [392, 237] on div "Emu Broker Brad Hearns Toggle Menu Equifax Report View the Equifax report for t…" at bounding box center [317, 150] width 634 height 301
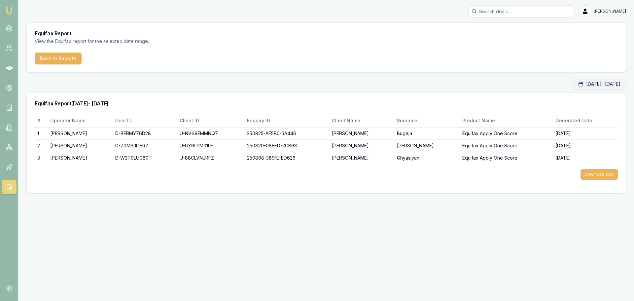
click at [581, 87] on button "Aug 01, 2025 - Aug 31, 2025" at bounding box center [598, 84] width 53 height 12
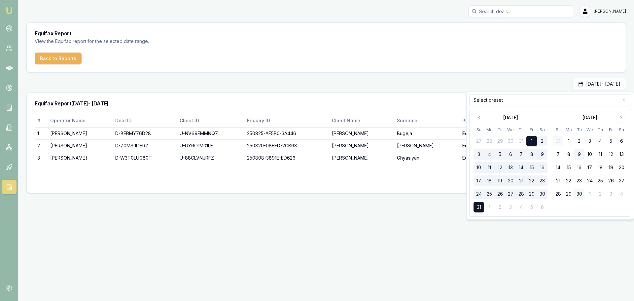
click at [577, 194] on button "30" at bounding box center [579, 194] width 11 height 11
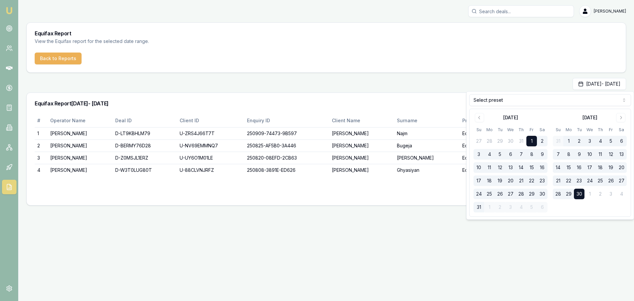
click at [363, 223] on div "Emu Broker Brad Hearns Toggle Menu Equifax Report View the Equifax report for t…" at bounding box center [317, 150] width 634 height 301
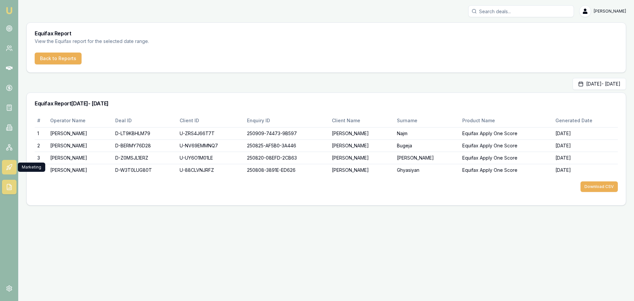
click at [7, 167] on icon at bounding box center [8, 166] width 2 height 1
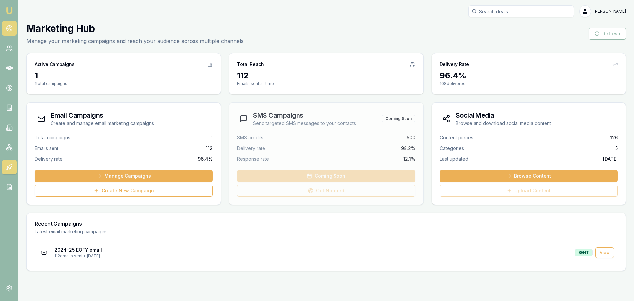
click at [4, 28] on link at bounding box center [9, 28] width 15 height 15
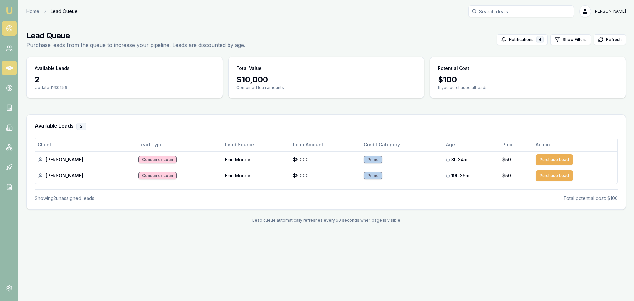
click at [8, 66] on icon at bounding box center [9, 68] width 7 height 7
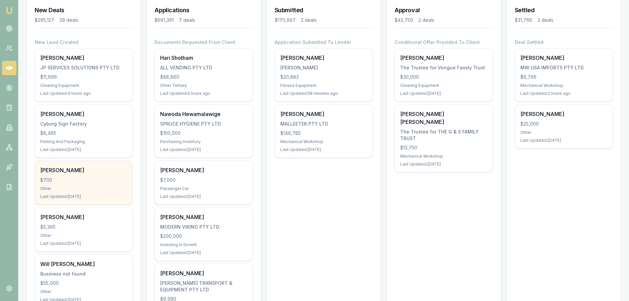
scroll to position [132, 0]
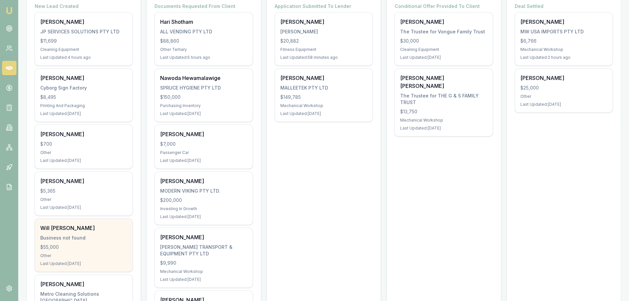
click at [69, 236] on div "Business not found" at bounding box center [83, 237] width 87 height 7
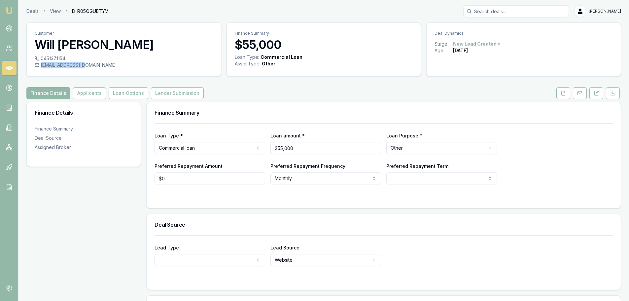
drag, startPoint x: 92, startPoint y: 65, endPoint x: 86, endPoint y: 65, distance: 6.3
click at [86, 65] on div "[EMAIL_ADDRESS][DOMAIN_NAME]" at bounding box center [124, 65] width 178 height 7
copy div "[EMAIL_ADDRESS][DOMAIN_NAME]"
